Goal: Transaction & Acquisition: Purchase product/service

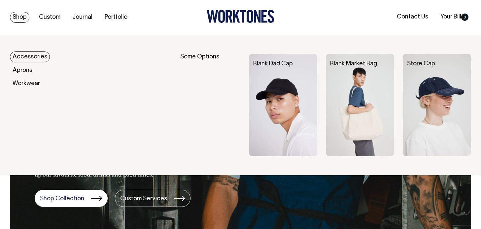
click at [31, 54] on link "Accessories" at bounding box center [30, 56] width 40 height 11
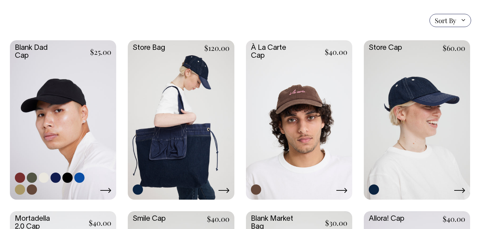
click at [54, 141] on link at bounding box center [63, 119] width 106 height 158
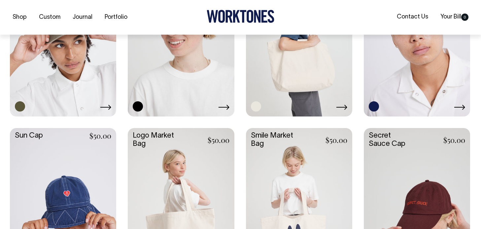
click at [298, 69] on link at bounding box center [299, 36] width 106 height 158
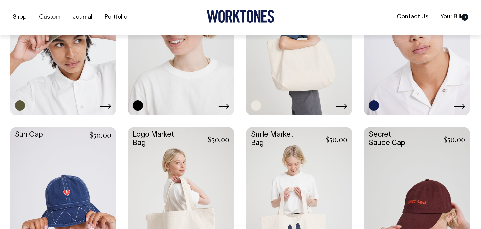
scroll to position [418, 0]
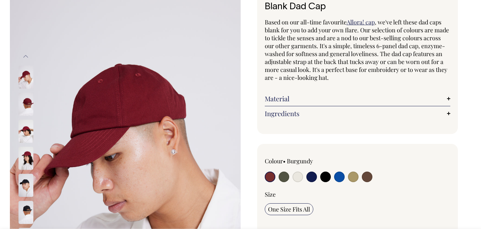
click at [285, 181] on label at bounding box center [283, 178] width 11 height 12
click at [285, 181] on input "radio" at bounding box center [283, 177] width 11 height 11
radio input "true"
select select "Olive"
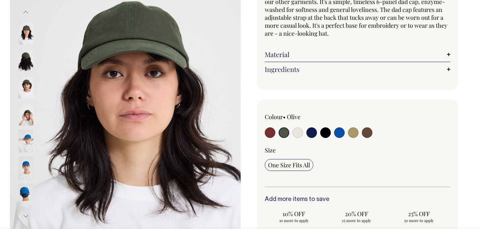
scroll to position [94, 0]
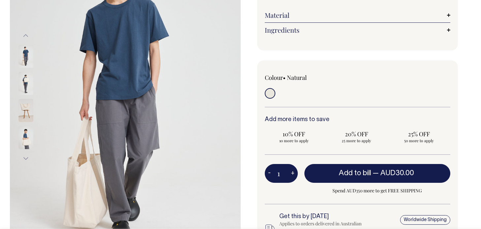
click at [25, 106] on img at bounding box center [25, 110] width 15 height 23
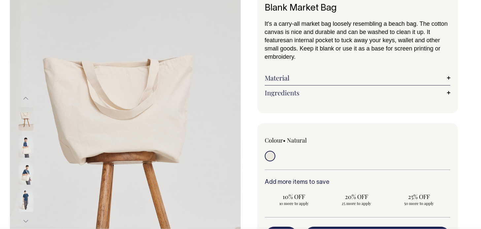
scroll to position [48, 0]
